Goal: Transaction & Acquisition: Purchase product/service

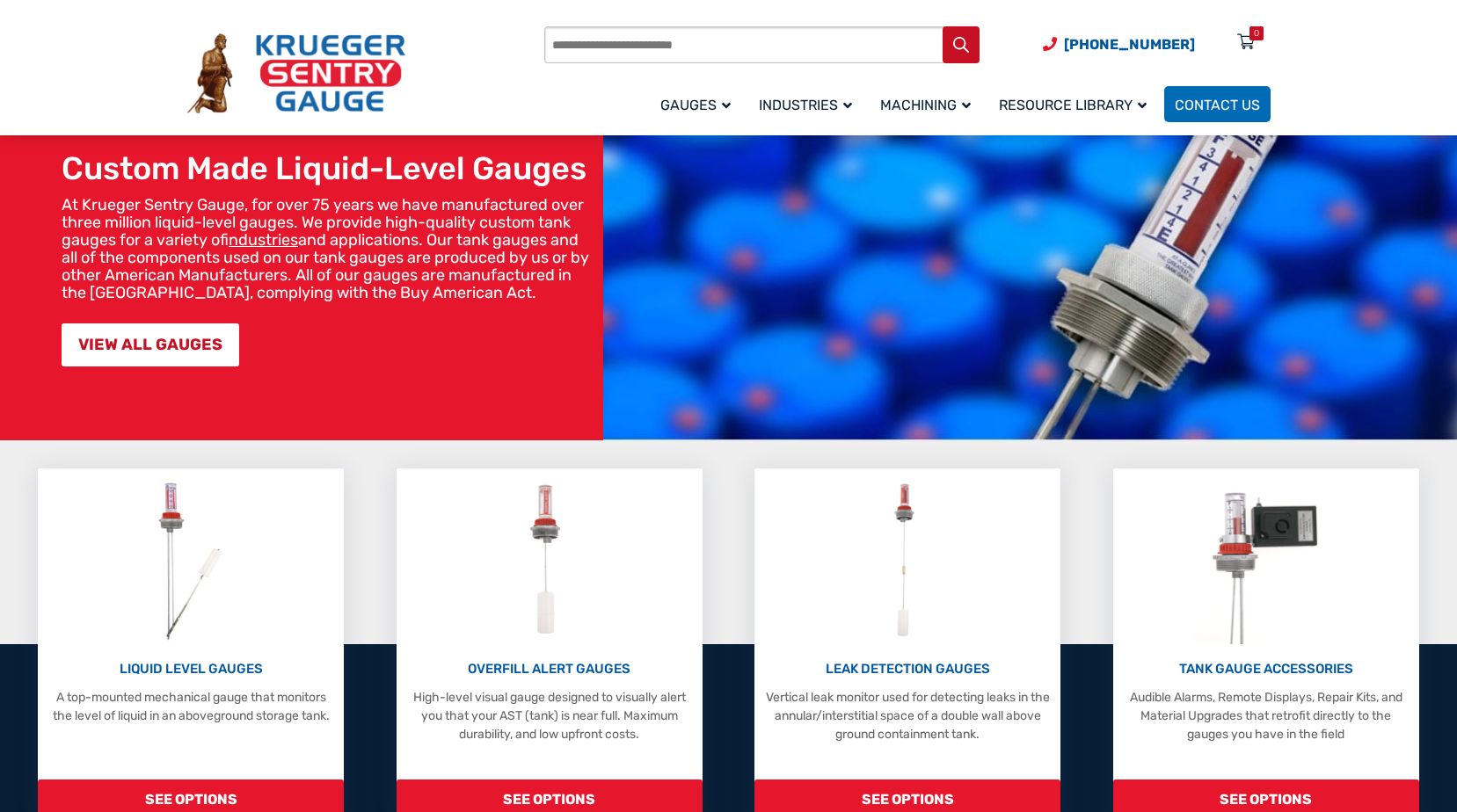
scroll to position [176, 0]
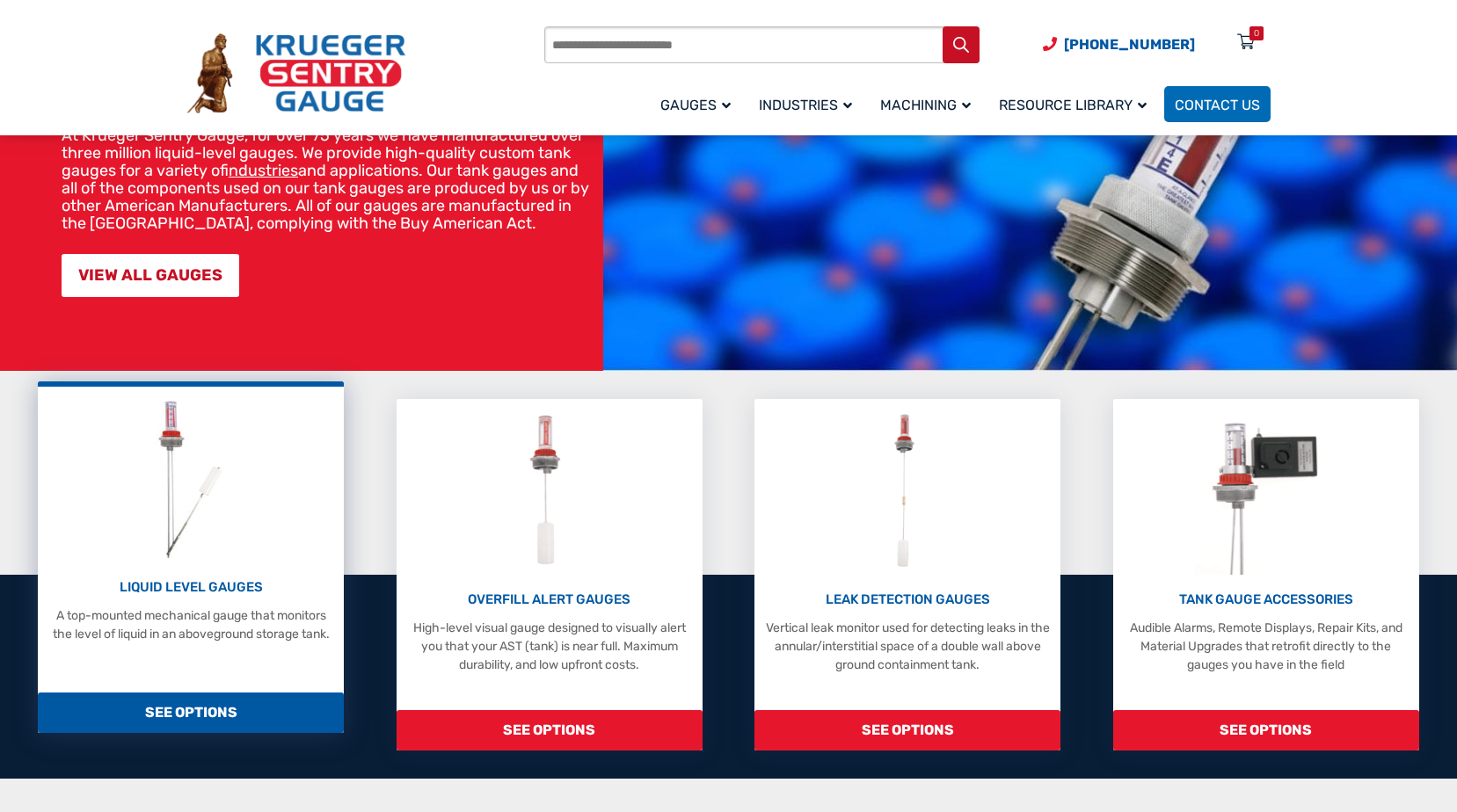
click at [242, 584] on p "LIQUID LEVEL GAUGES" at bounding box center [190, 588] width 288 height 20
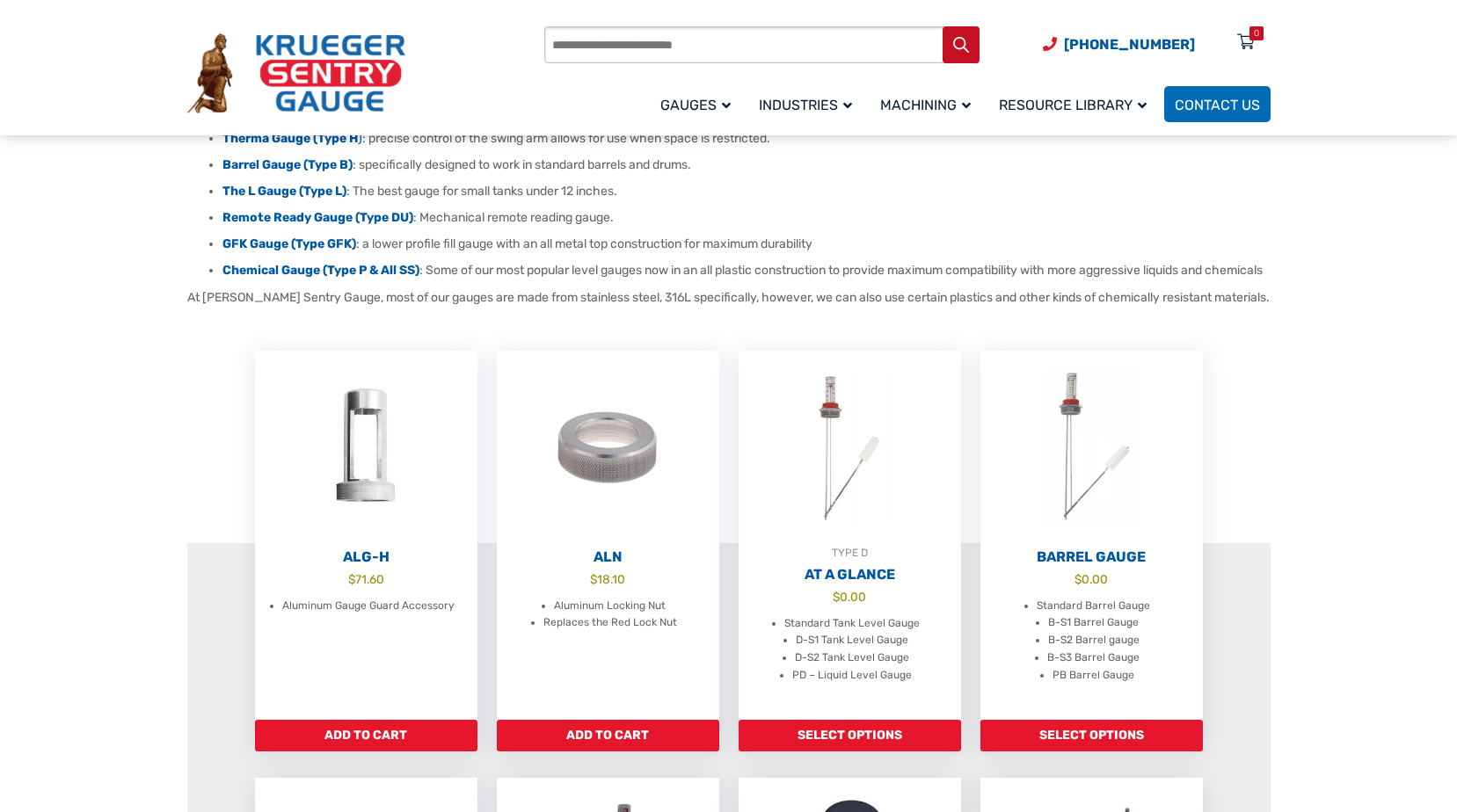
scroll to position [352, 0]
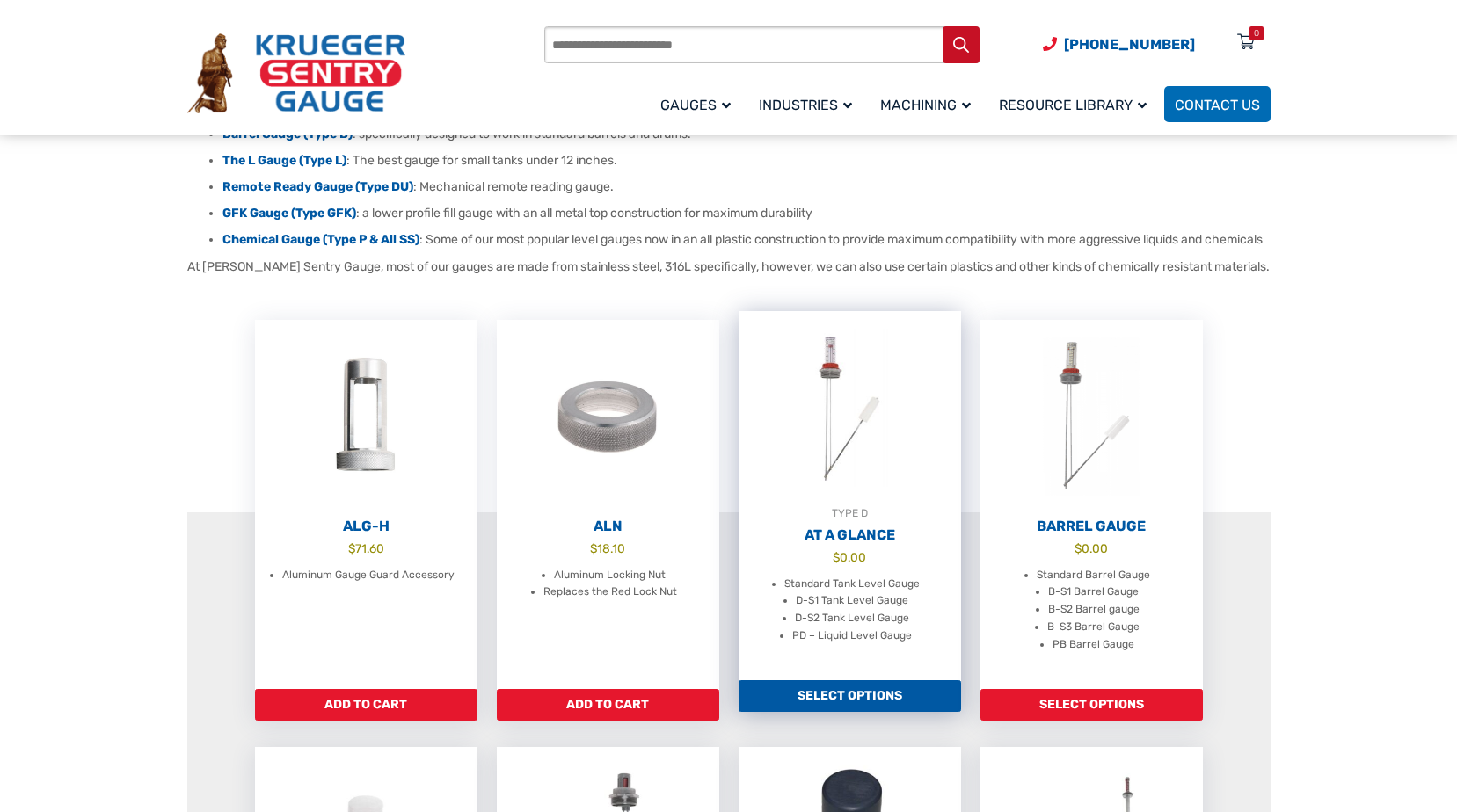
click at [841, 707] on link "Select options" at bounding box center [850, 695] width 223 height 32
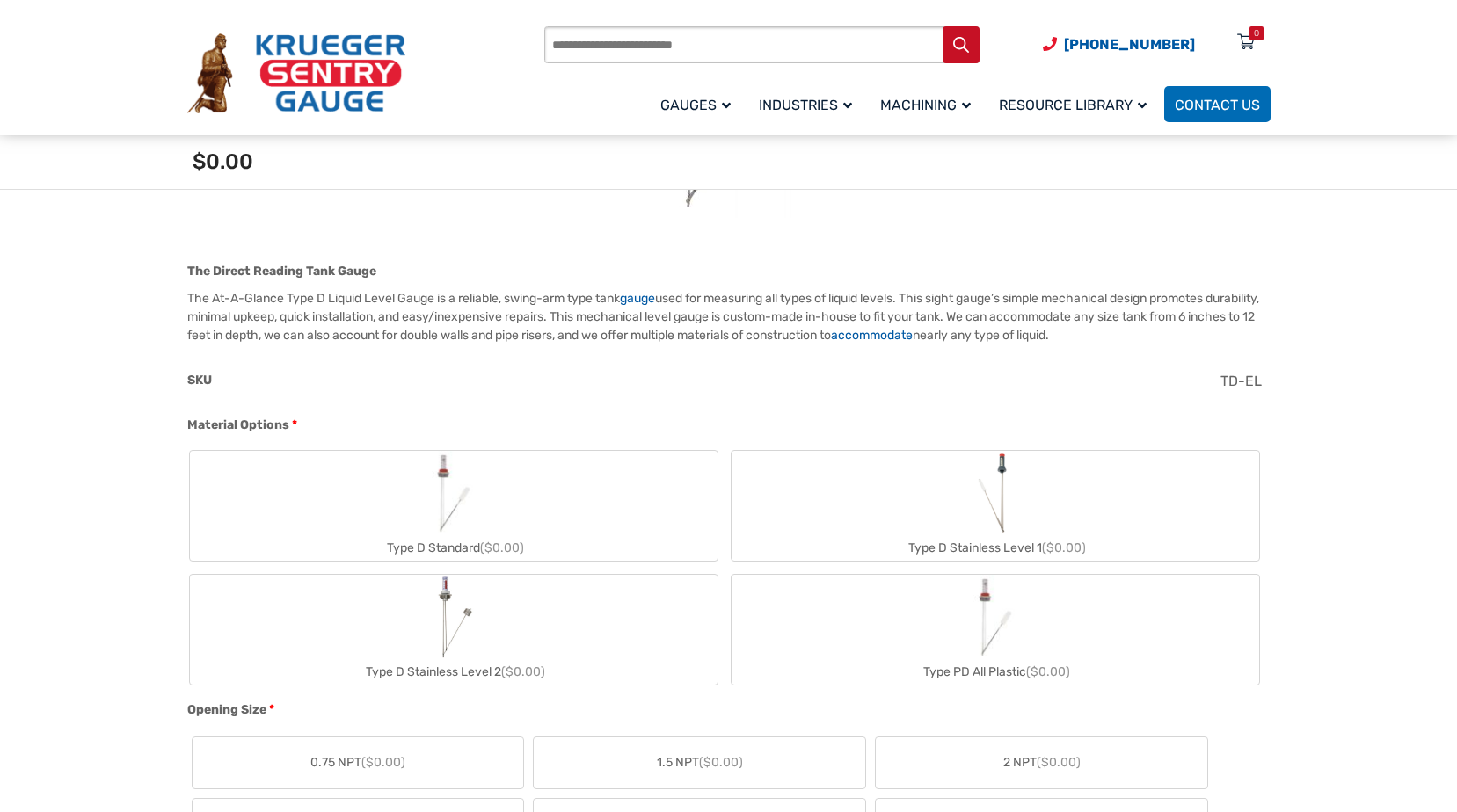
scroll to position [439, 0]
click at [472, 503] on img "Type D Standard" at bounding box center [454, 490] width 85 height 85
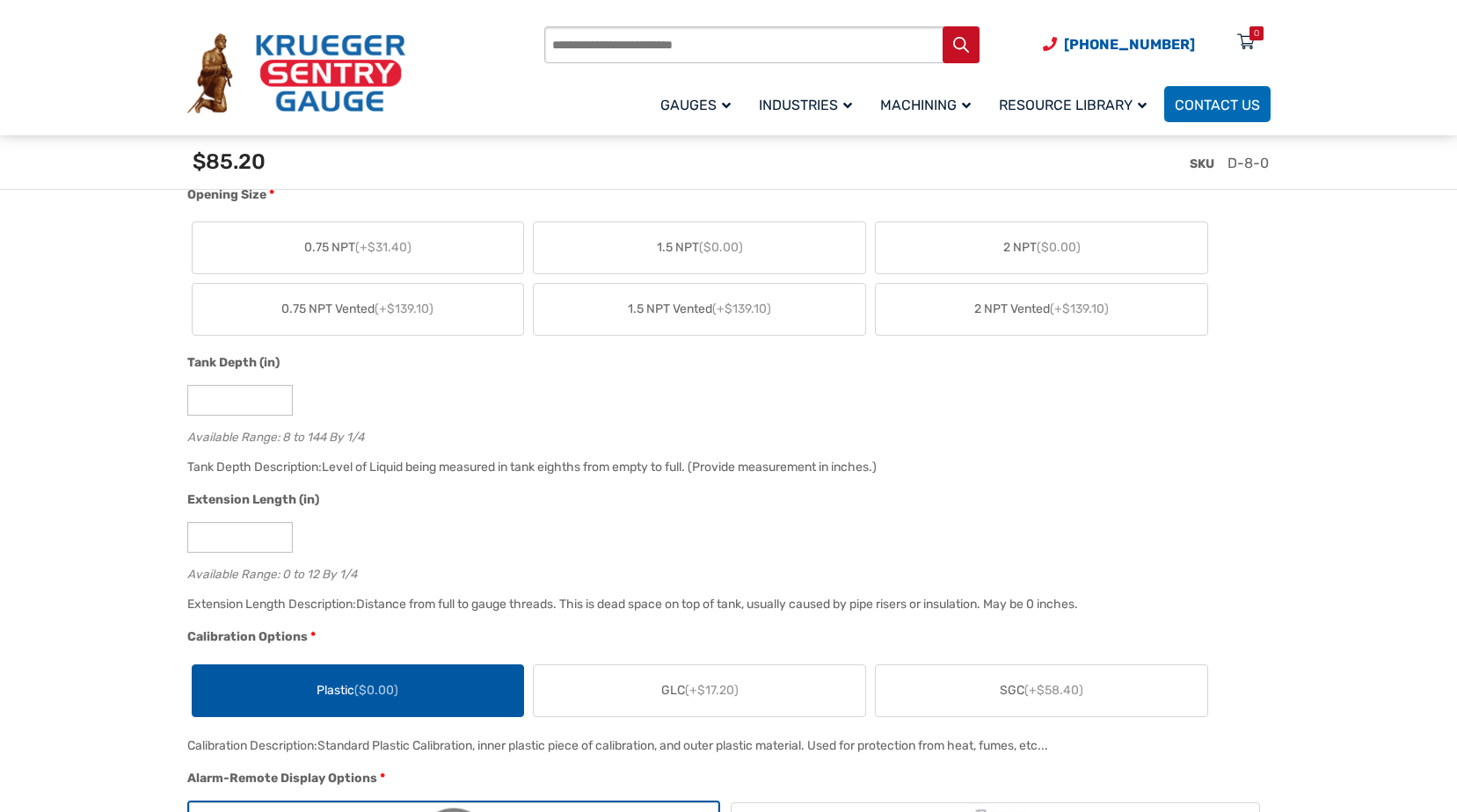
scroll to position [1055, 0]
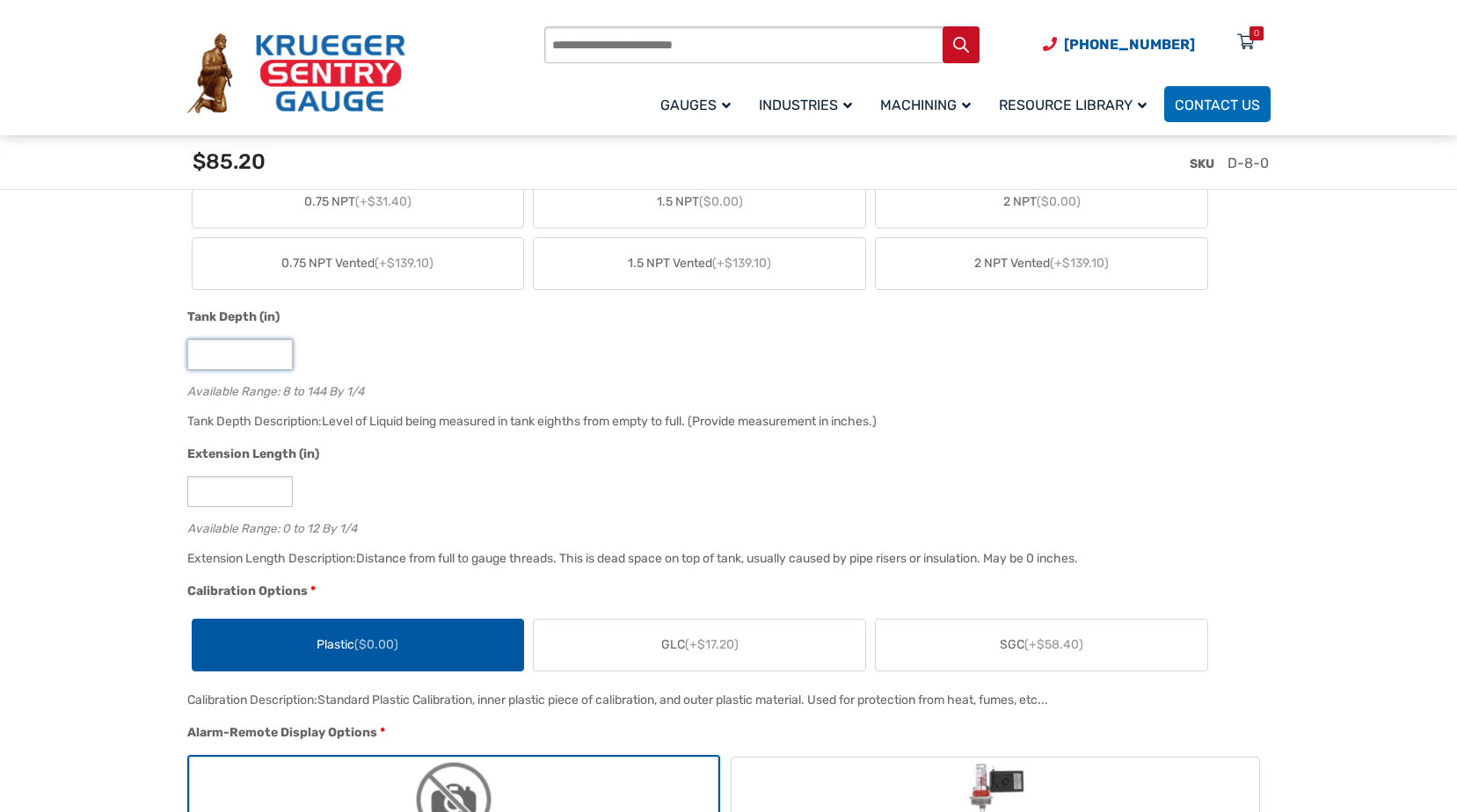
click at [256, 356] on input "*" at bounding box center [240, 354] width 106 height 31
type input "**"
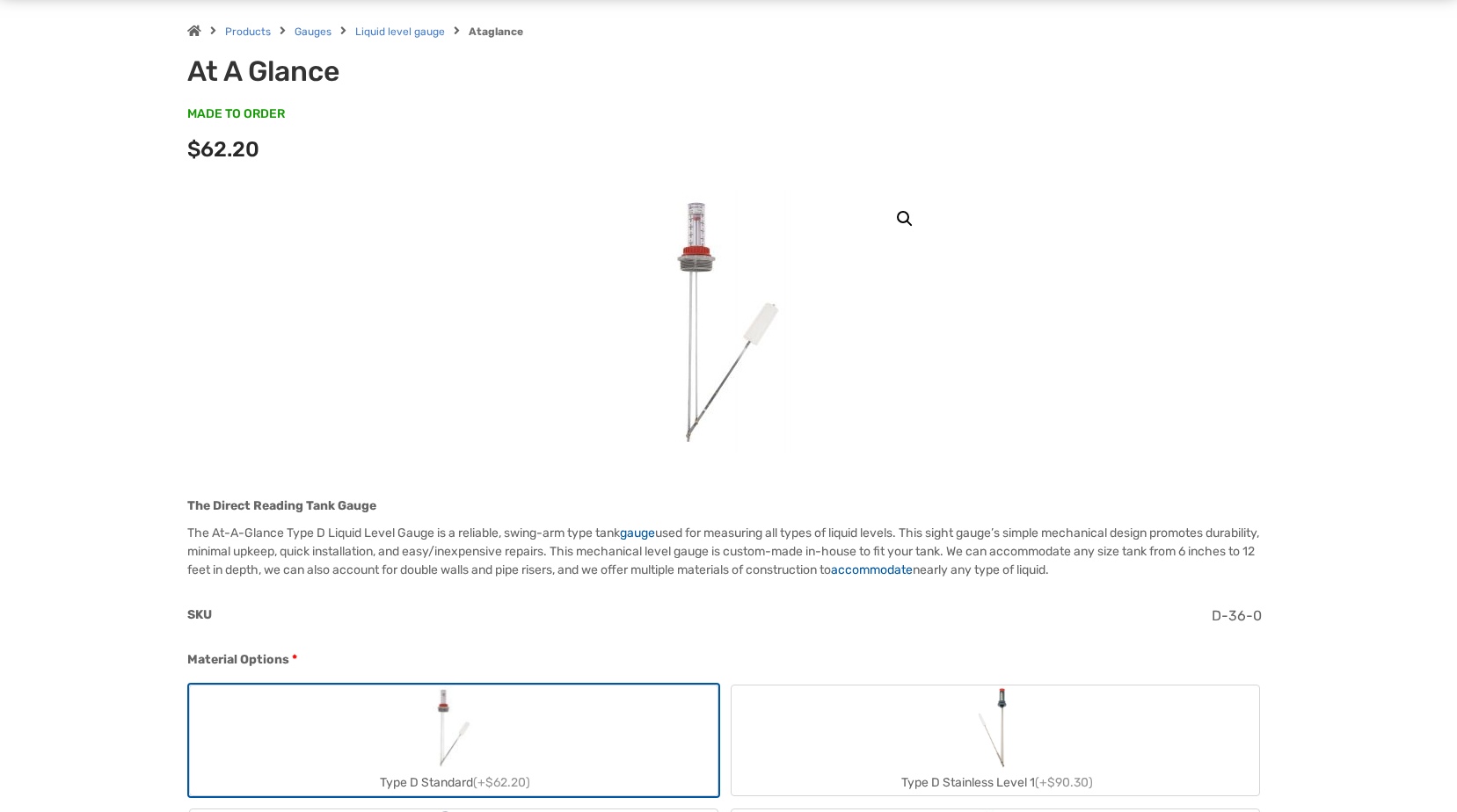
scroll to position [0, 0]
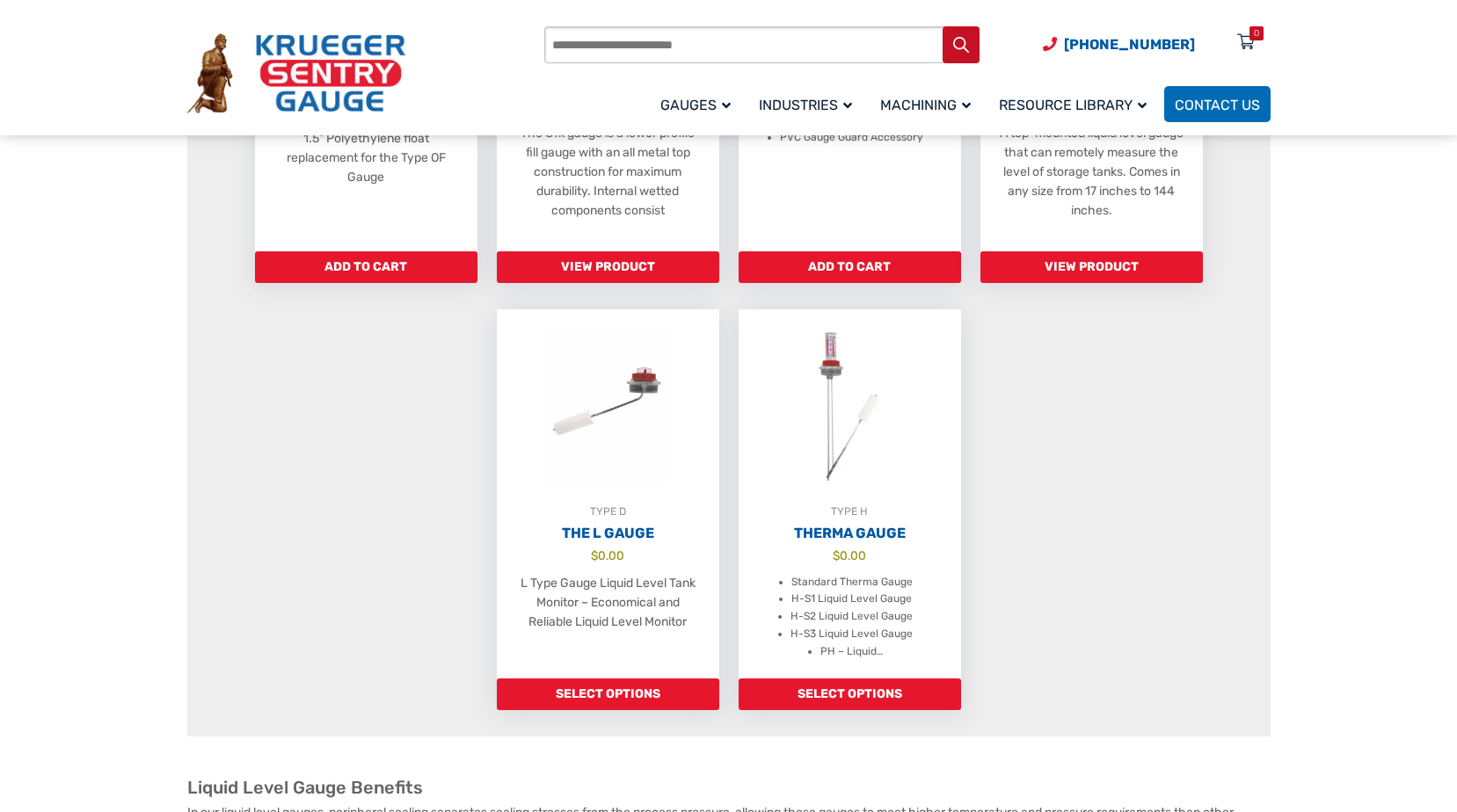
scroll to position [1231, 0]
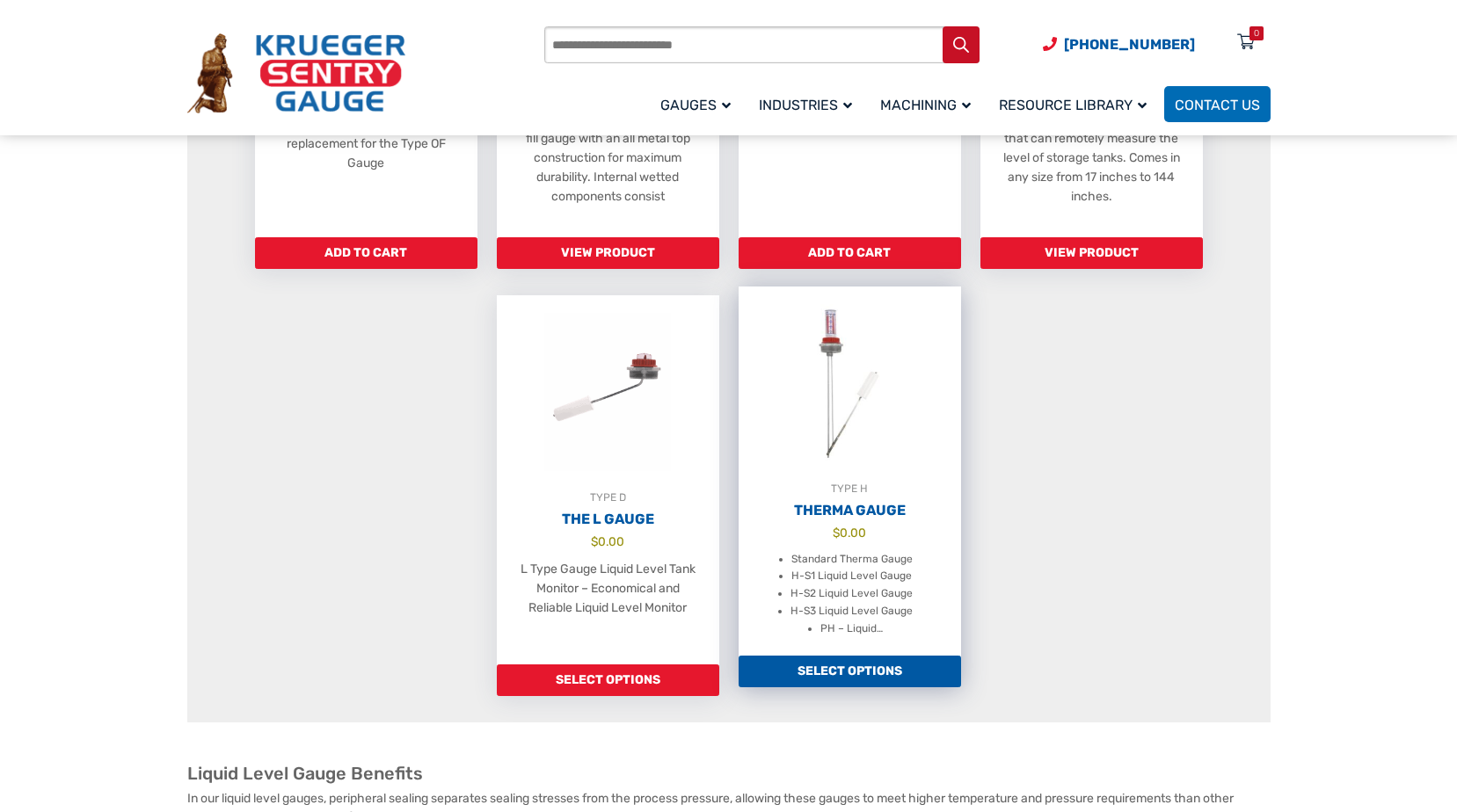
click at [810, 686] on link "Select options" at bounding box center [850, 671] width 223 height 32
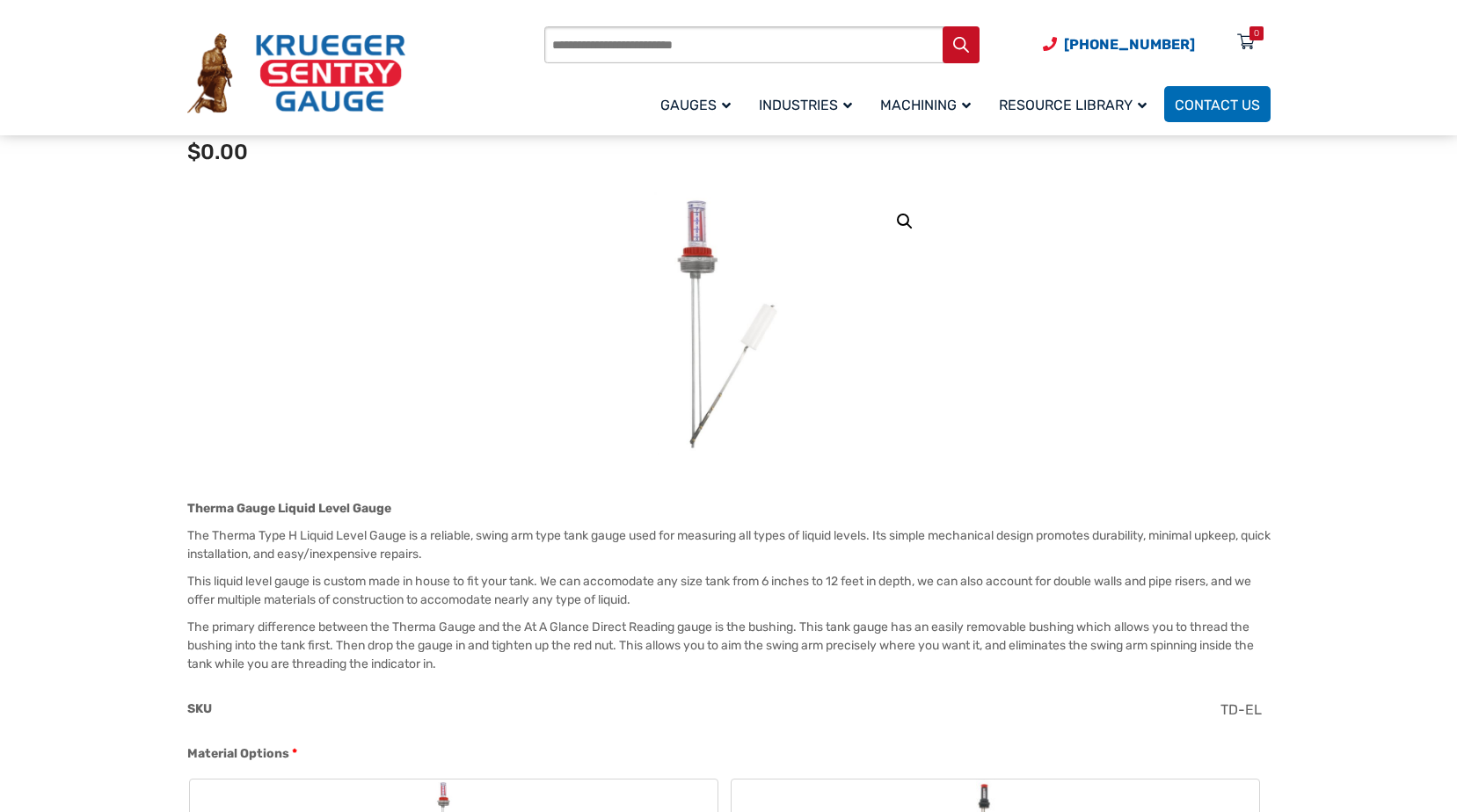
scroll to position [176, 0]
